Goal: Check status: Check status

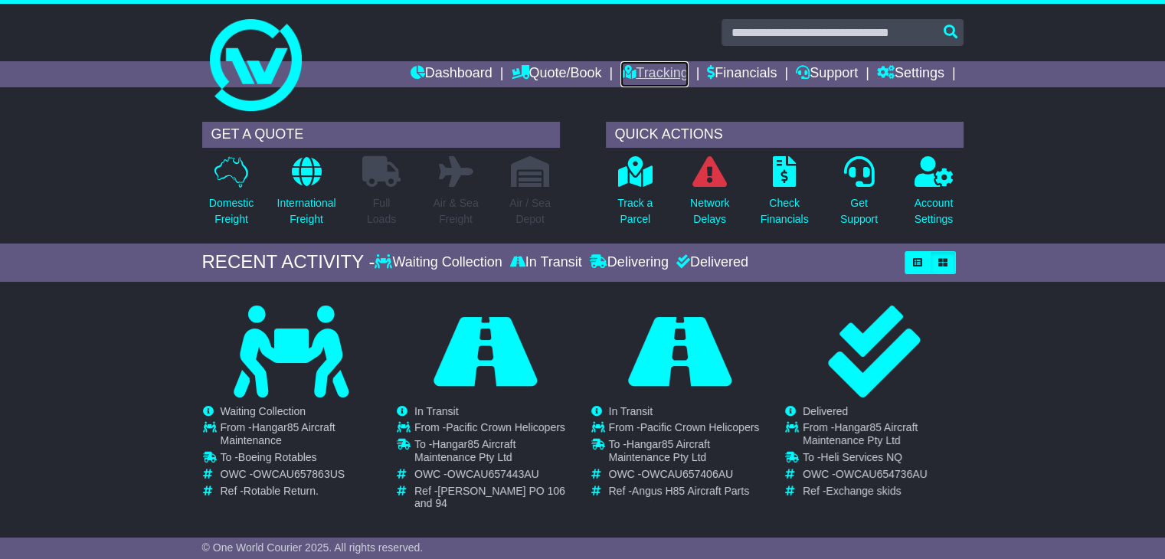
click at [640, 73] on link "Tracking" at bounding box center [653, 74] width 67 height 26
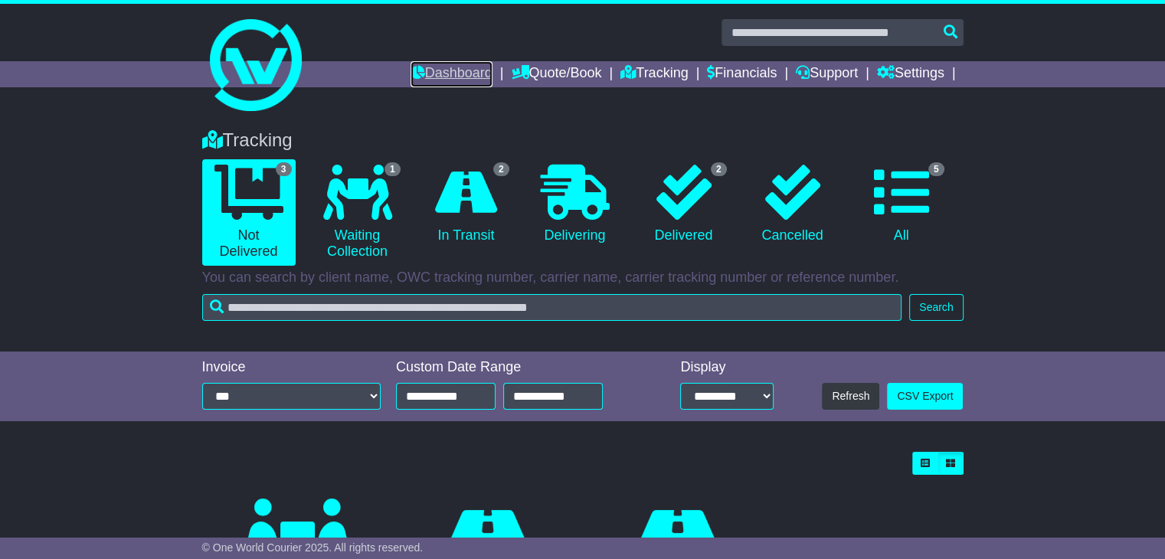
click at [445, 74] on link "Dashboard" at bounding box center [452, 74] width 82 height 26
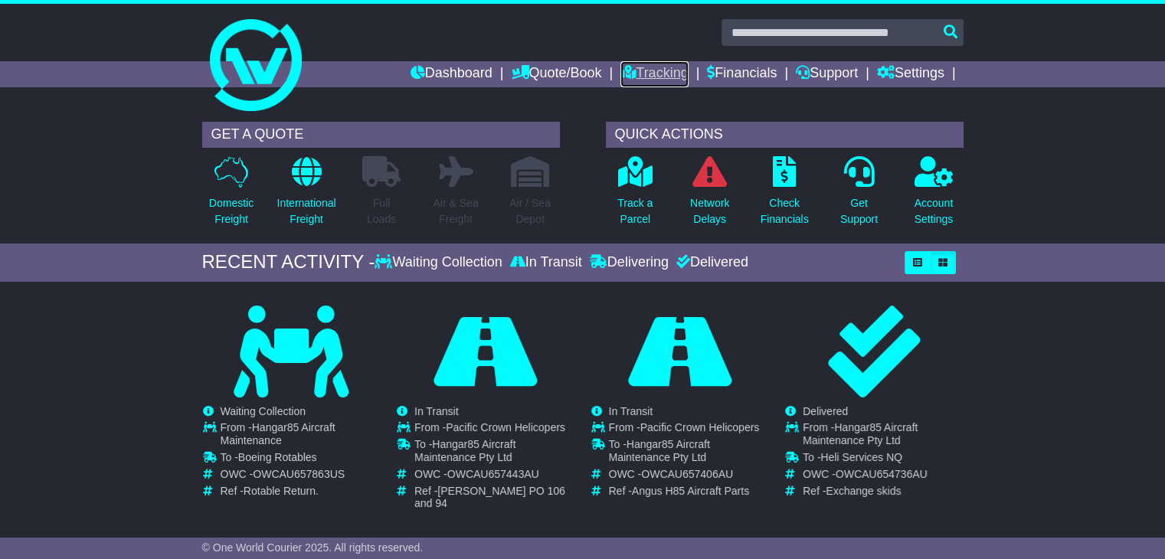
click at [633, 71] on link "Tracking" at bounding box center [653, 74] width 67 height 26
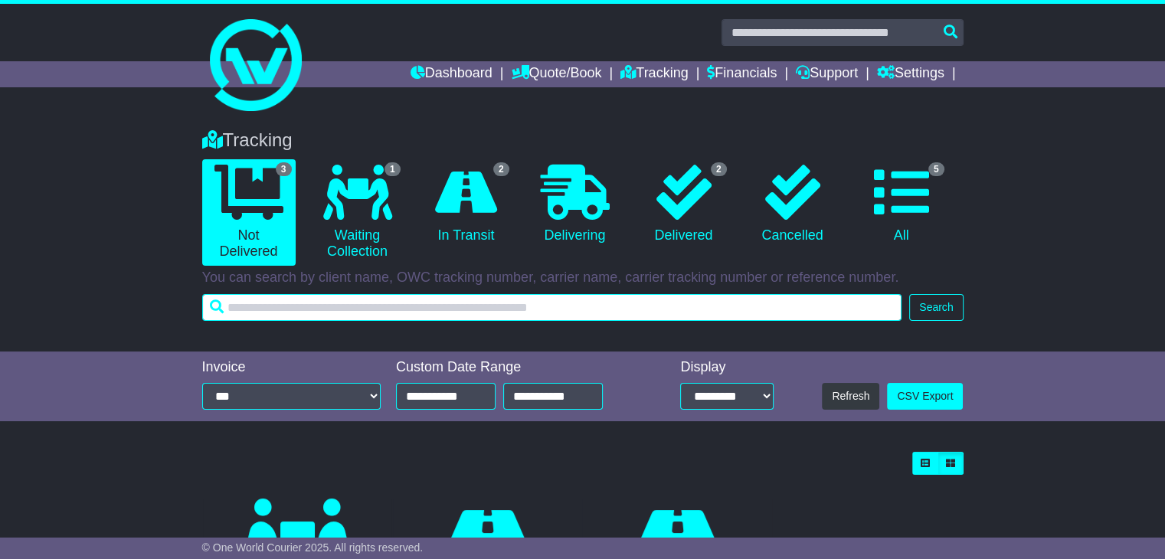
click at [311, 309] on input "text" at bounding box center [552, 307] width 700 height 27
type input "**********"
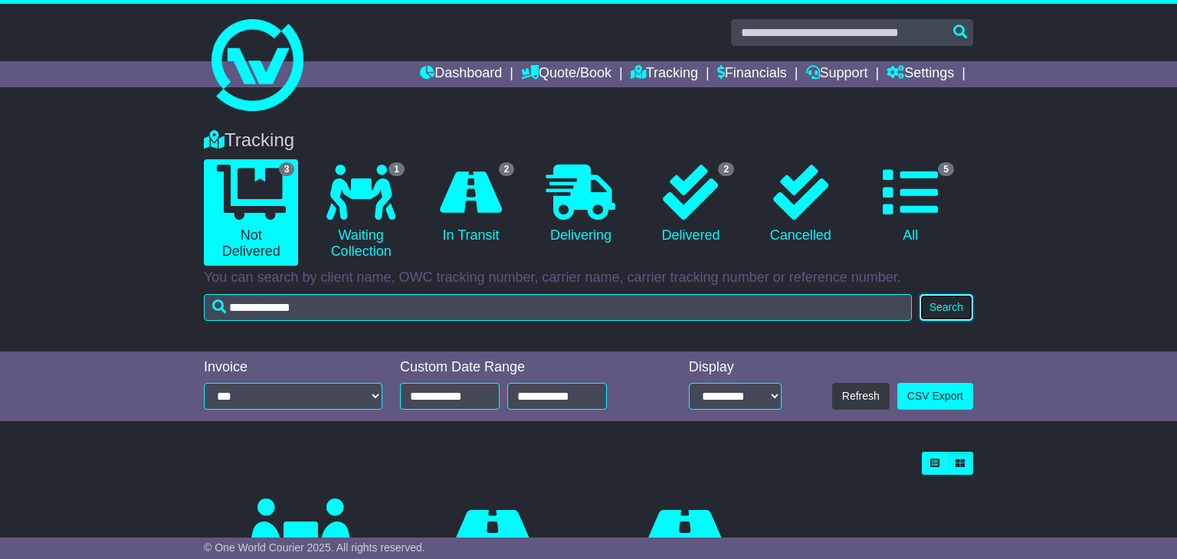
click at [934, 309] on button "Search" at bounding box center [946, 307] width 54 height 27
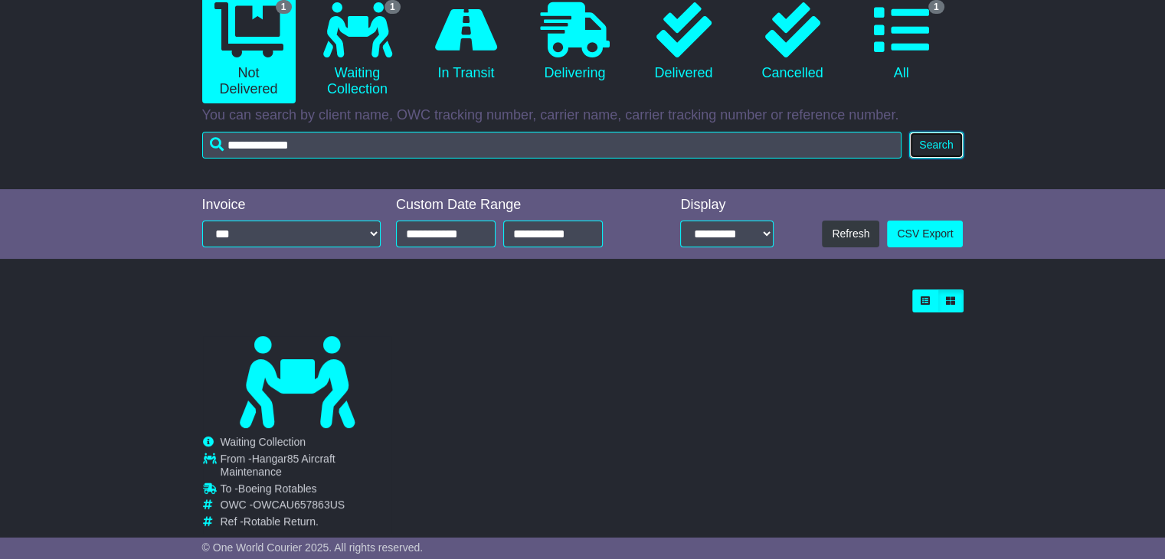
scroll to position [197, 0]
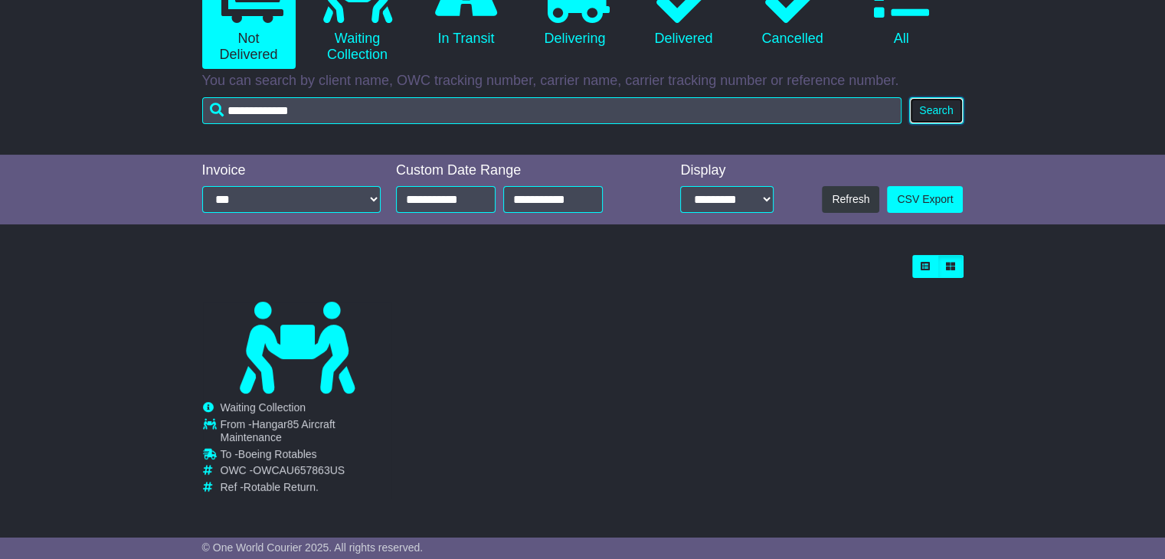
click at [939, 112] on button "Search" at bounding box center [936, 110] width 54 height 27
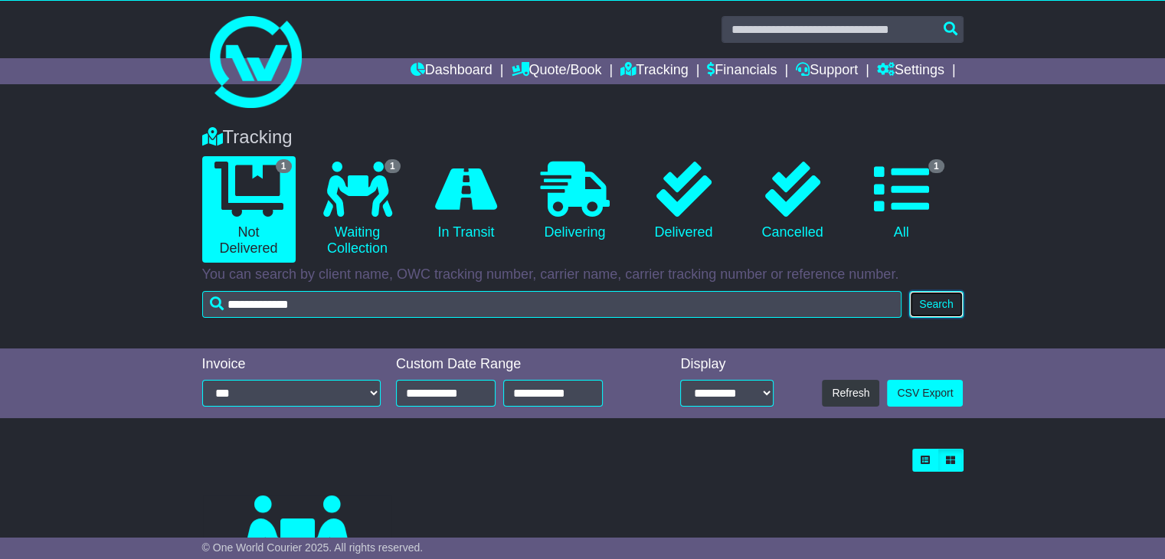
scroll to position [0, 0]
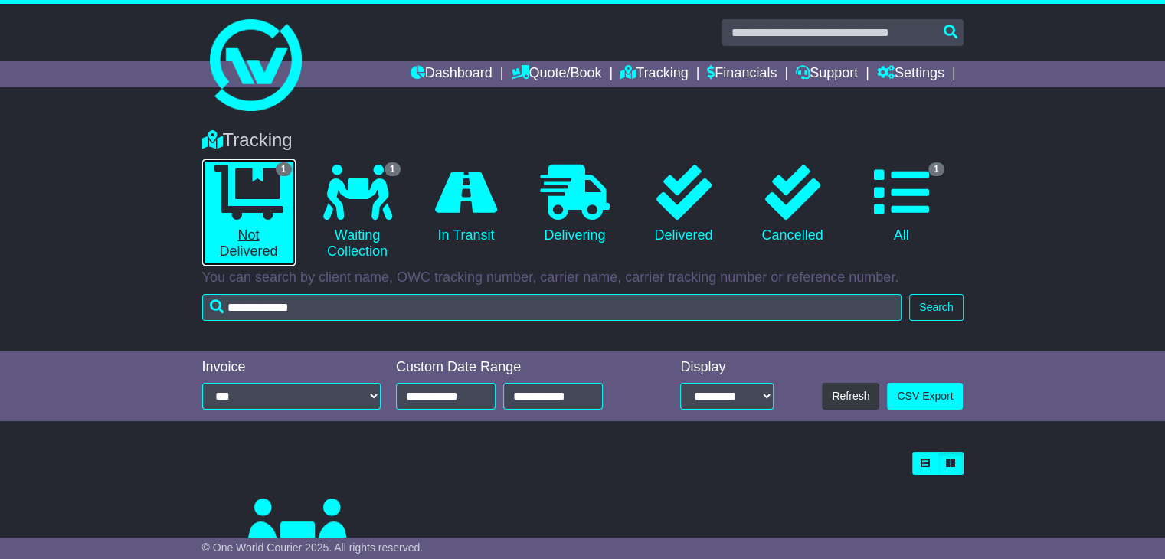
click at [257, 199] on icon at bounding box center [248, 192] width 69 height 55
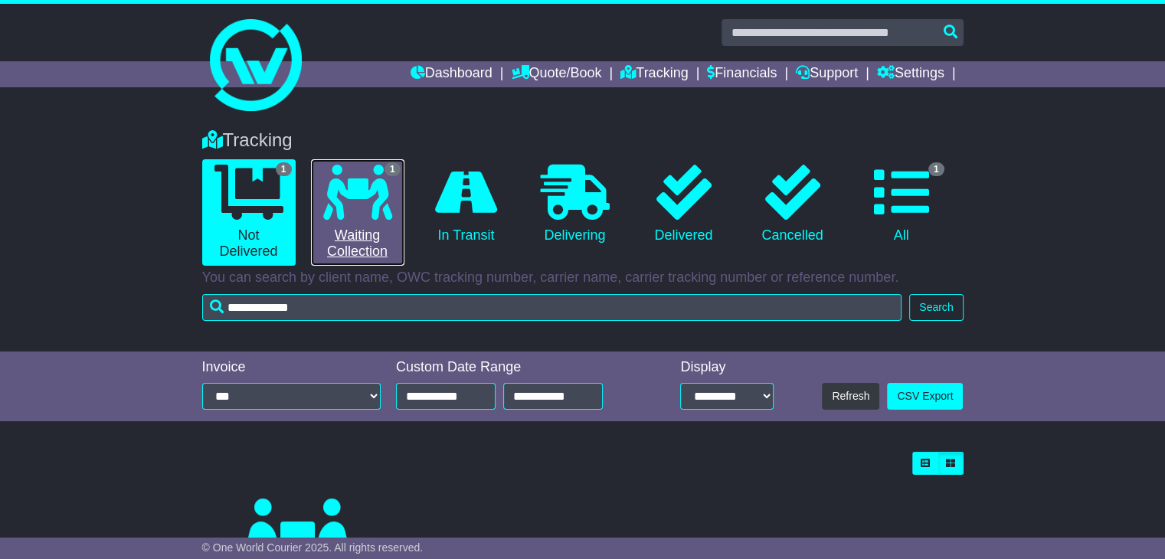
click at [368, 191] on icon at bounding box center [357, 192] width 69 height 55
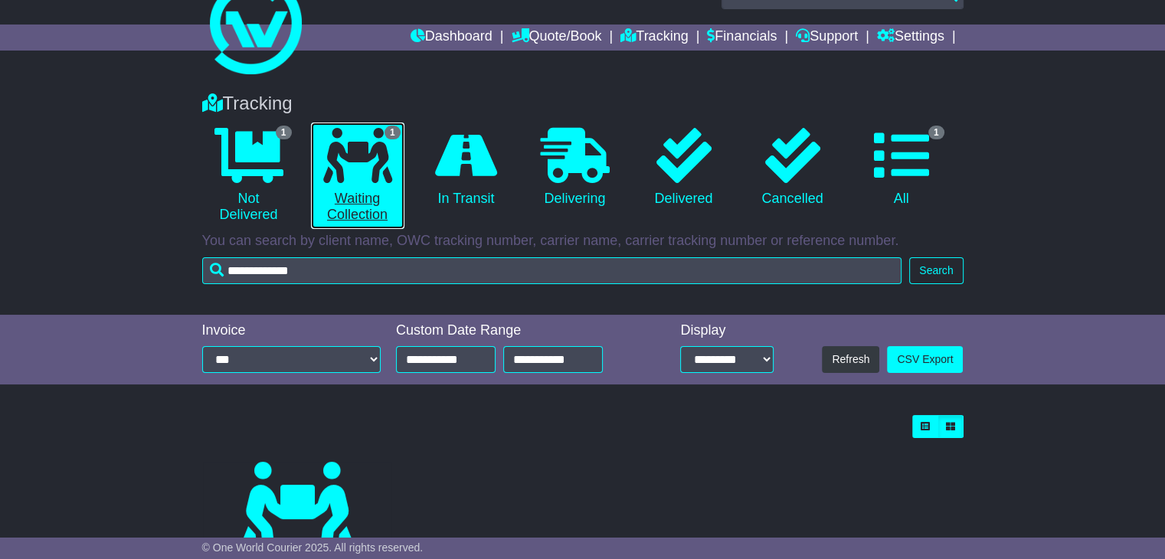
scroll to position [197, 0]
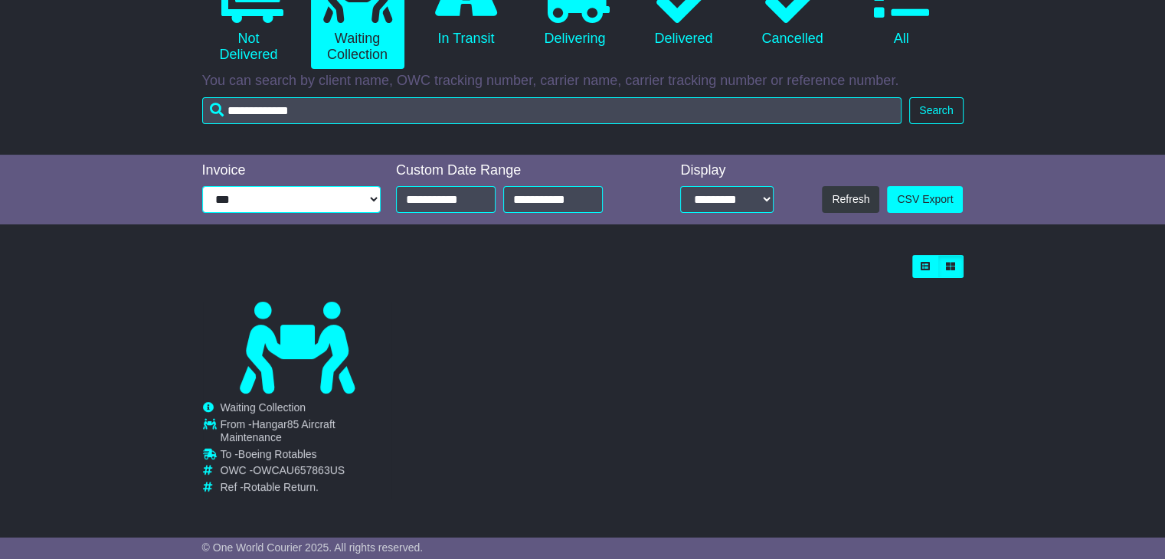
click at [346, 197] on select "**********" at bounding box center [291, 199] width 178 height 27
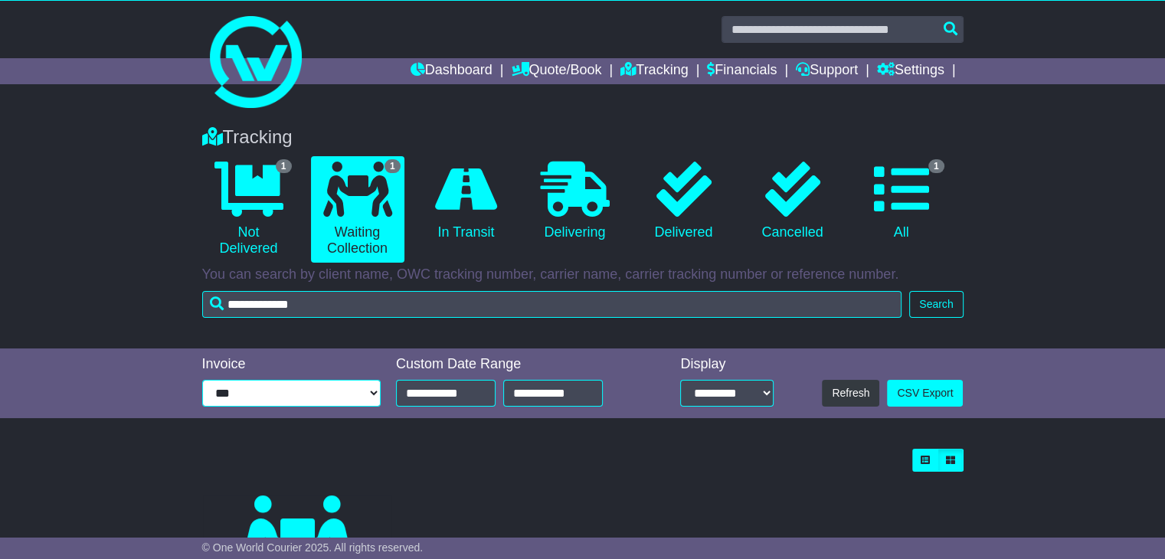
scroll to position [0, 0]
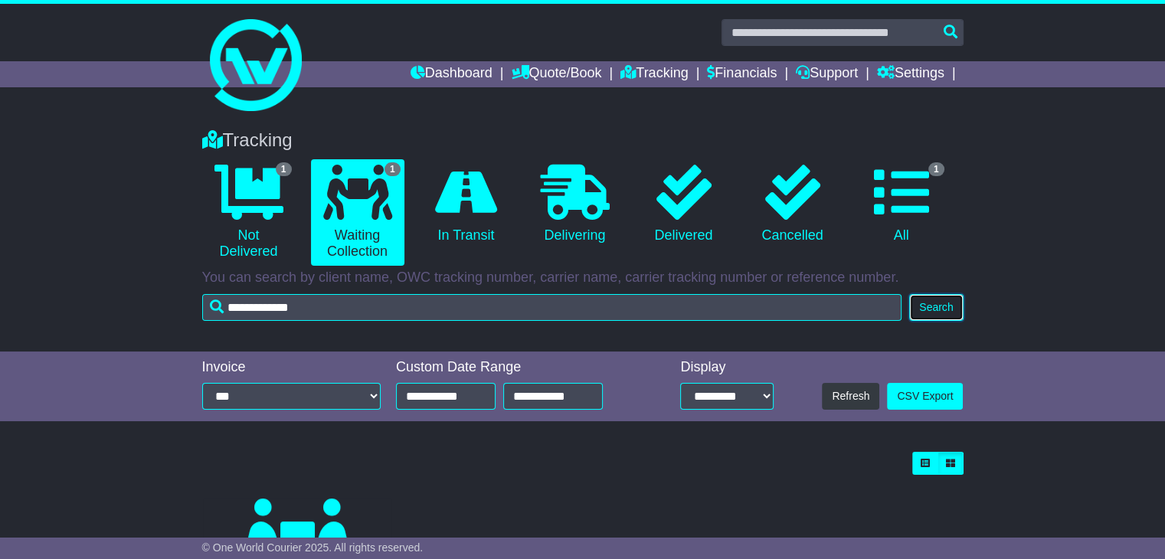
click at [925, 309] on button "Search" at bounding box center [936, 307] width 54 height 27
click at [440, 82] on link "Dashboard" at bounding box center [452, 74] width 82 height 26
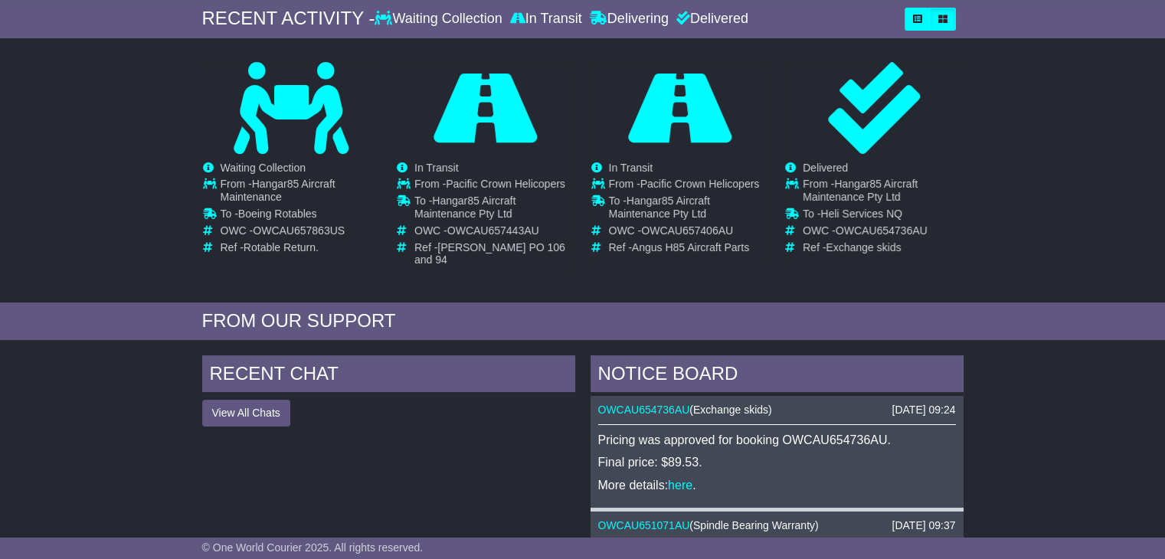
scroll to position [153, 0]
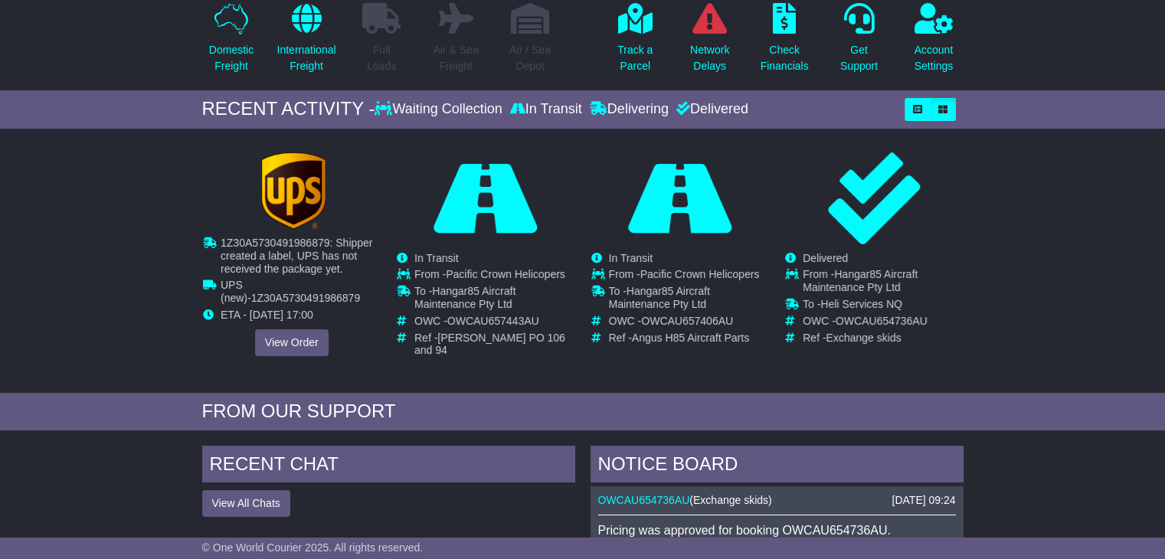
click at [282, 307] on div "Cancelled Waiting Collection In Transit ToBeCollected To - OWC - -" at bounding box center [292, 254] width 178 height 204
click at [286, 339] on link "View Order" at bounding box center [291, 342] width 74 height 27
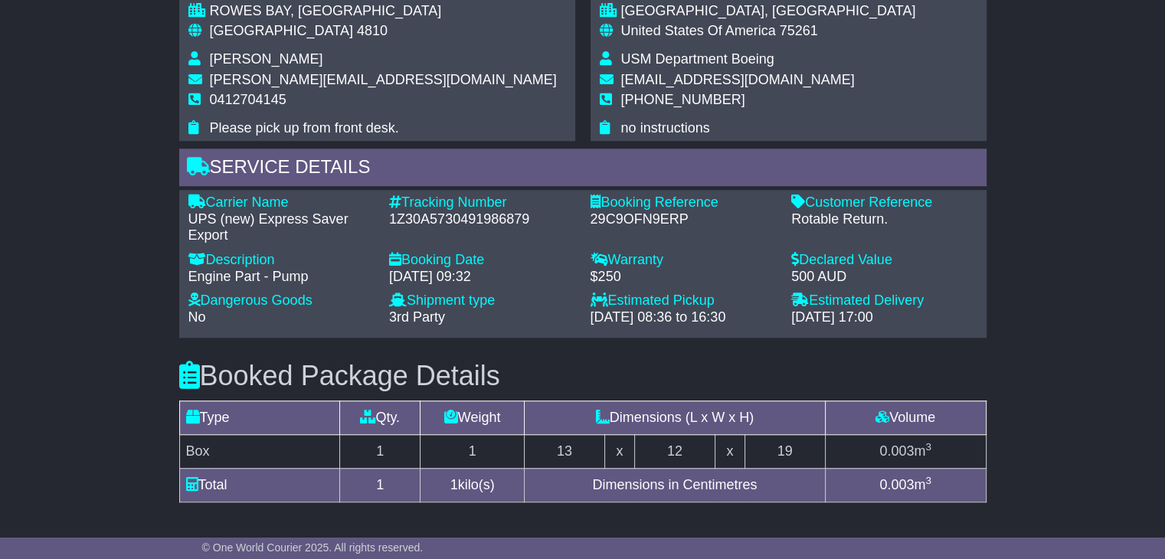
scroll to position [1072, 0]
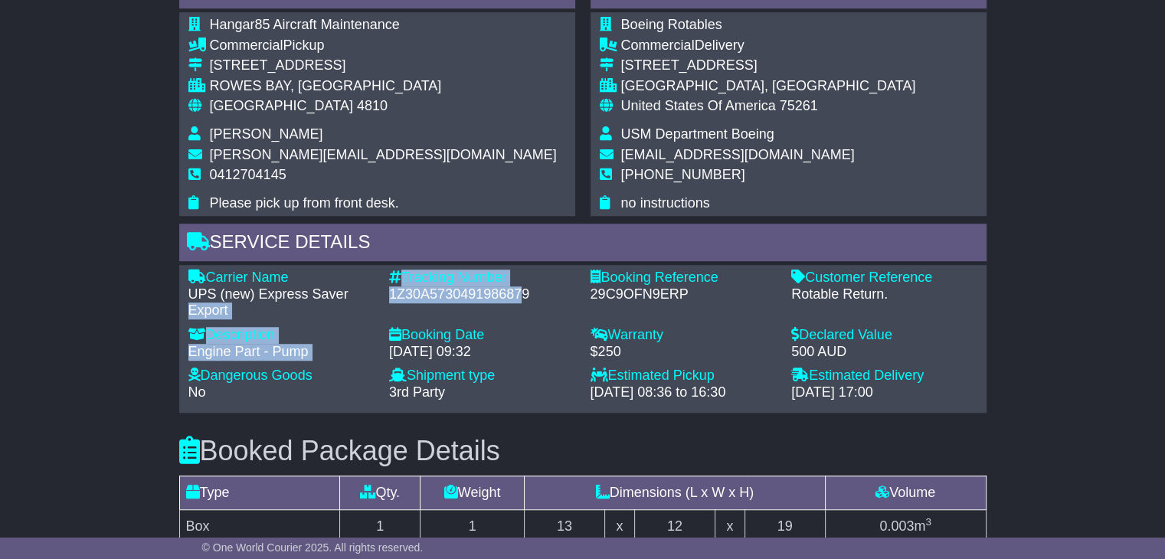
drag, startPoint x: 523, startPoint y: 290, endPoint x: 377, endPoint y: 295, distance: 146.4
click at [377, 295] on div "Carrier Name - UPS (new) Express Saver Export Description - Engine Part - Pump …" at bounding box center [583, 339] width 804 height 139
click at [493, 310] on div "Tracking Number - 1Z30A5730491986879" at bounding box center [481, 295] width 201 height 50
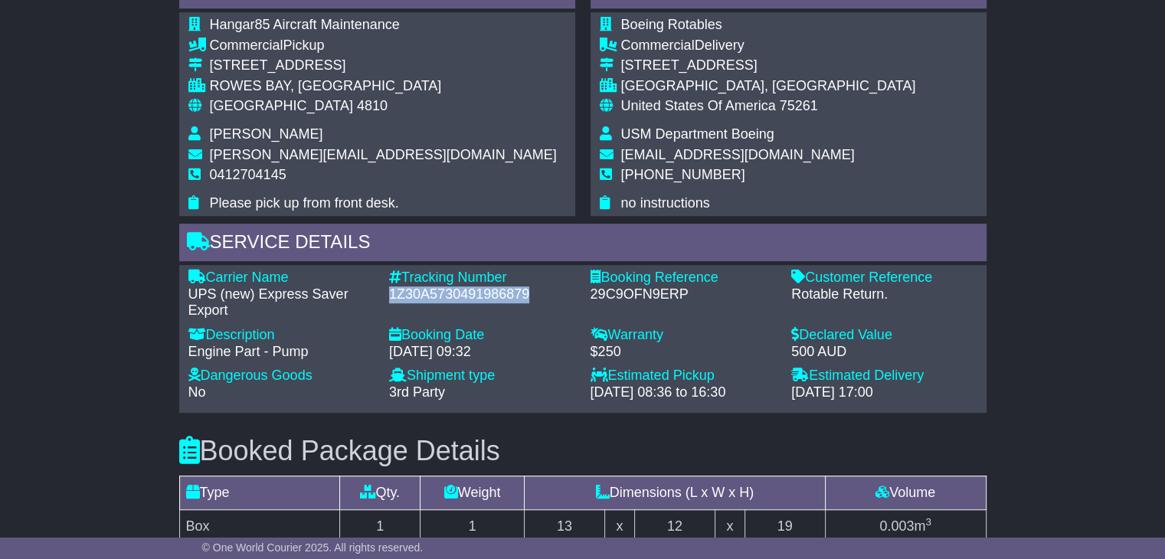
drag, startPoint x: 529, startPoint y: 290, endPoint x: 388, endPoint y: 296, distance: 141.8
click at [388, 296] on div "Tracking Number - 1Z30A5730491986879" at bounding box center [481, 295] width 201 height 50
copy div "1Z30A5730491986879"
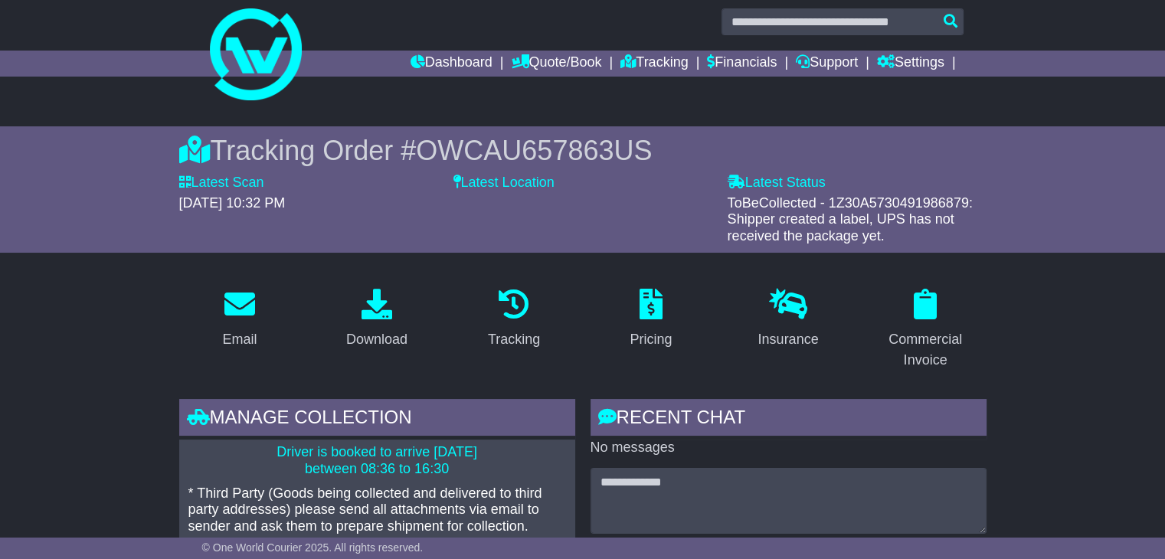
scroll to position [0, 0]
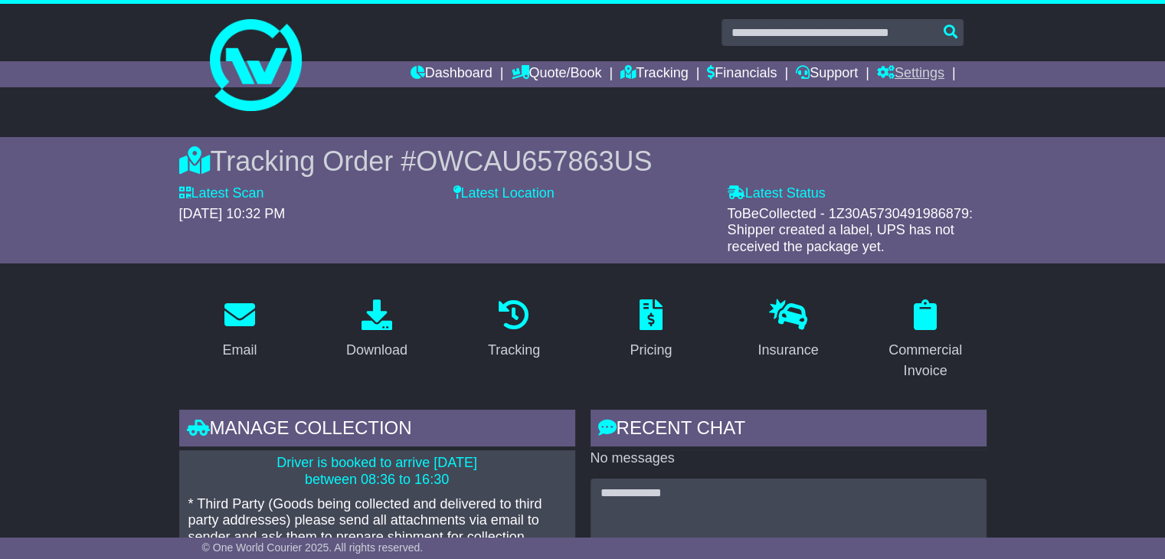
click at [921, 74] on link "Settings" at bounding box center [910, 74] width 67 height 26
click at [905, 102] on link "Settings" at bounding box center [938, 100] width 121 height 17
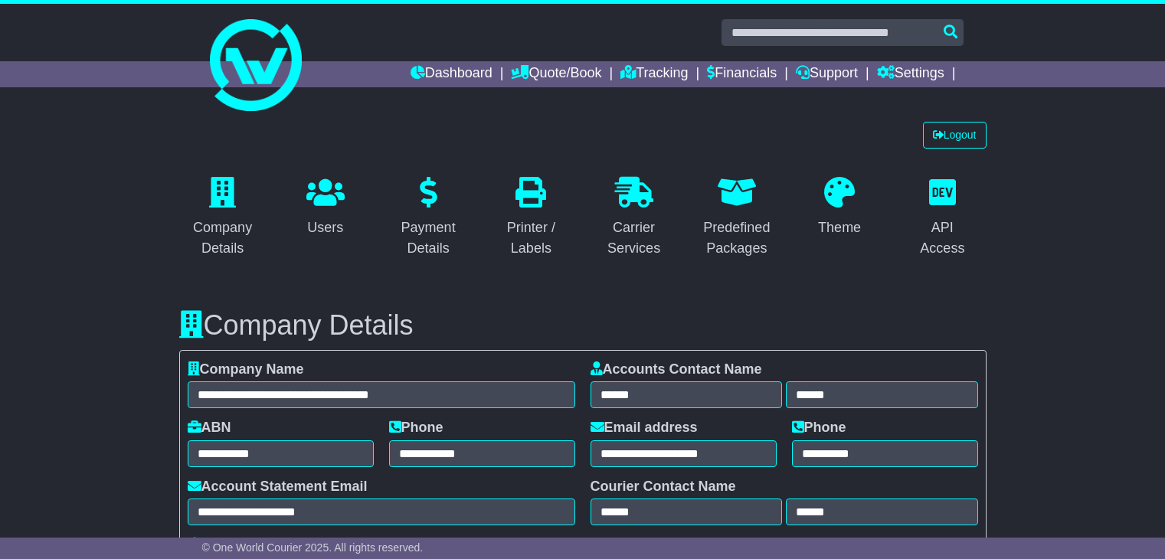
select select "**********"
select select "**"
